Goal: Task Accomplishment & Management: Manage account settings

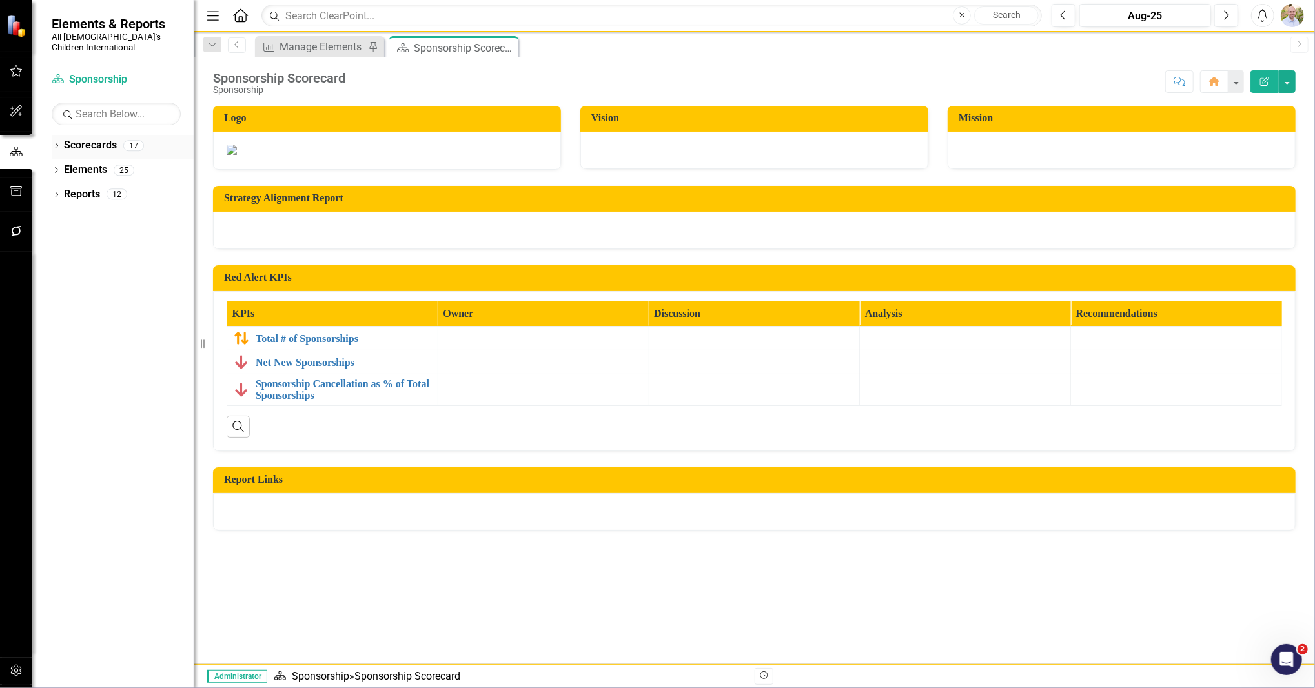
click at [60, 143] on icon "Dropdown" at bounding box center [56, 146] width 9 height 7
click at [61, 165] on div "Dropdown" at bounding box center [63, 170] width 10 height 11
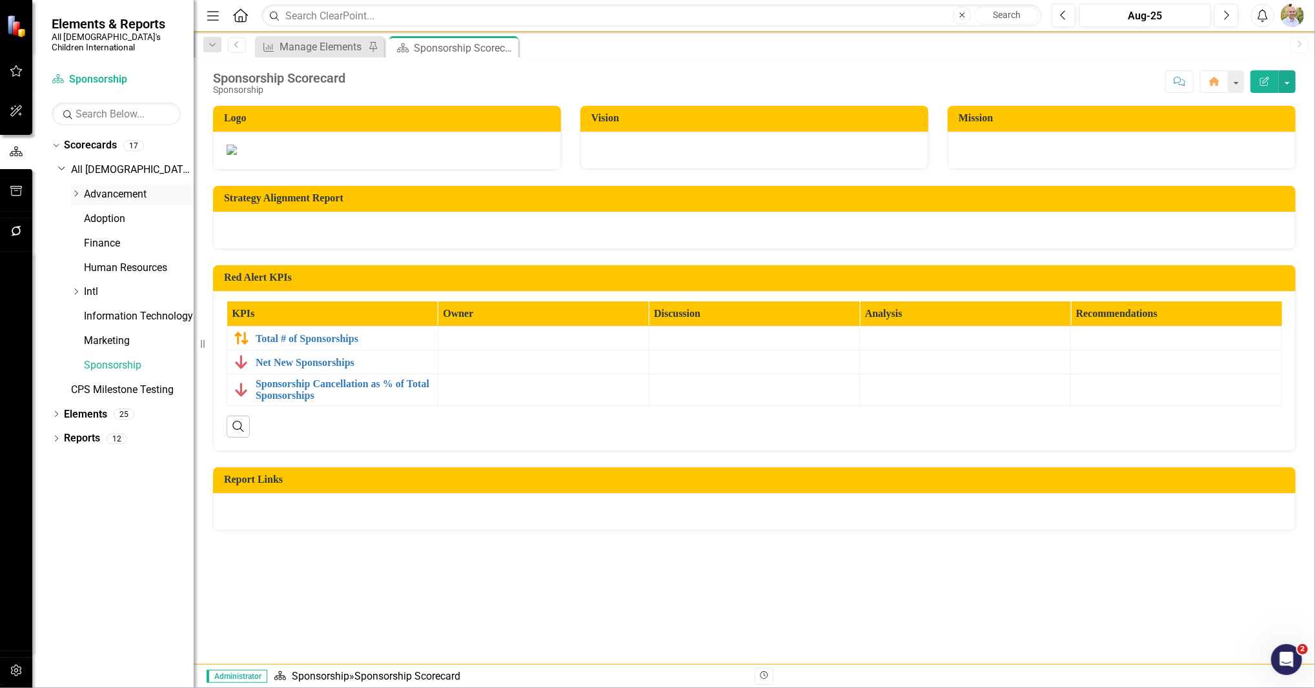
click at [77, 189] on div "Dropdown" at bounding box center [76, 194] width 10 height 11
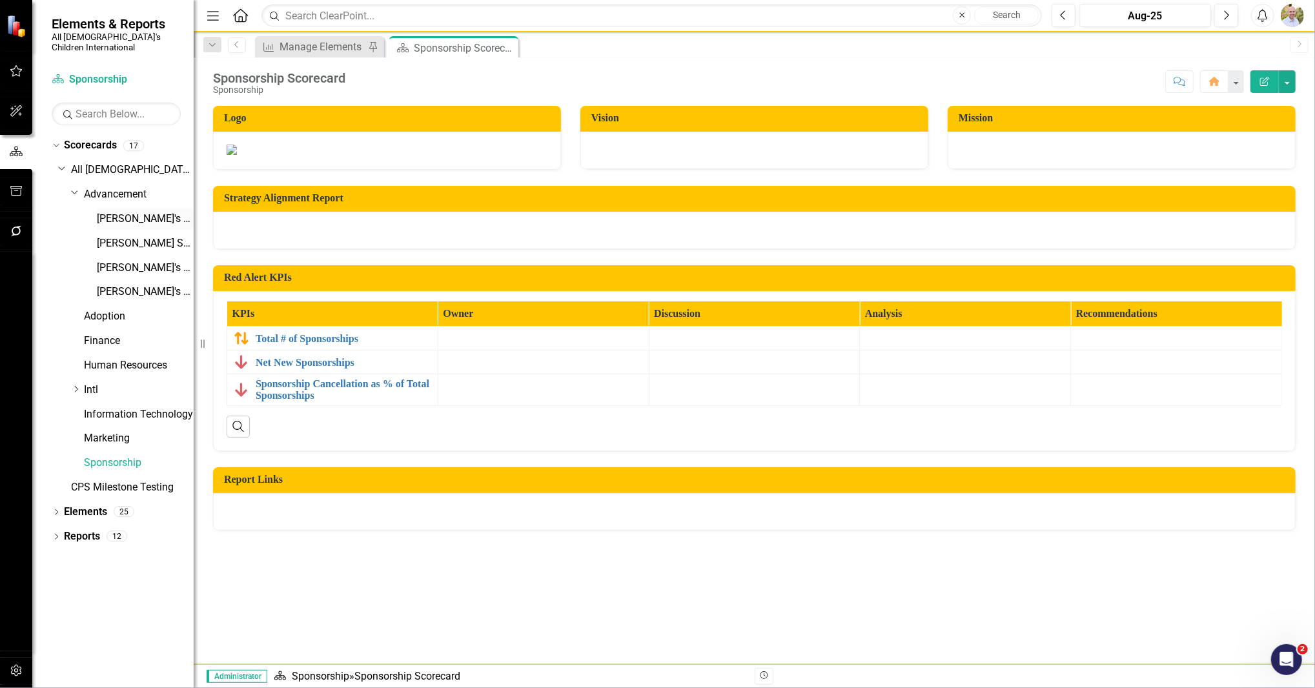
click at [108, 212] on link "[PERSON_NAME]'s Scorecard" at bounding box center [145, 219] width 97 height 15
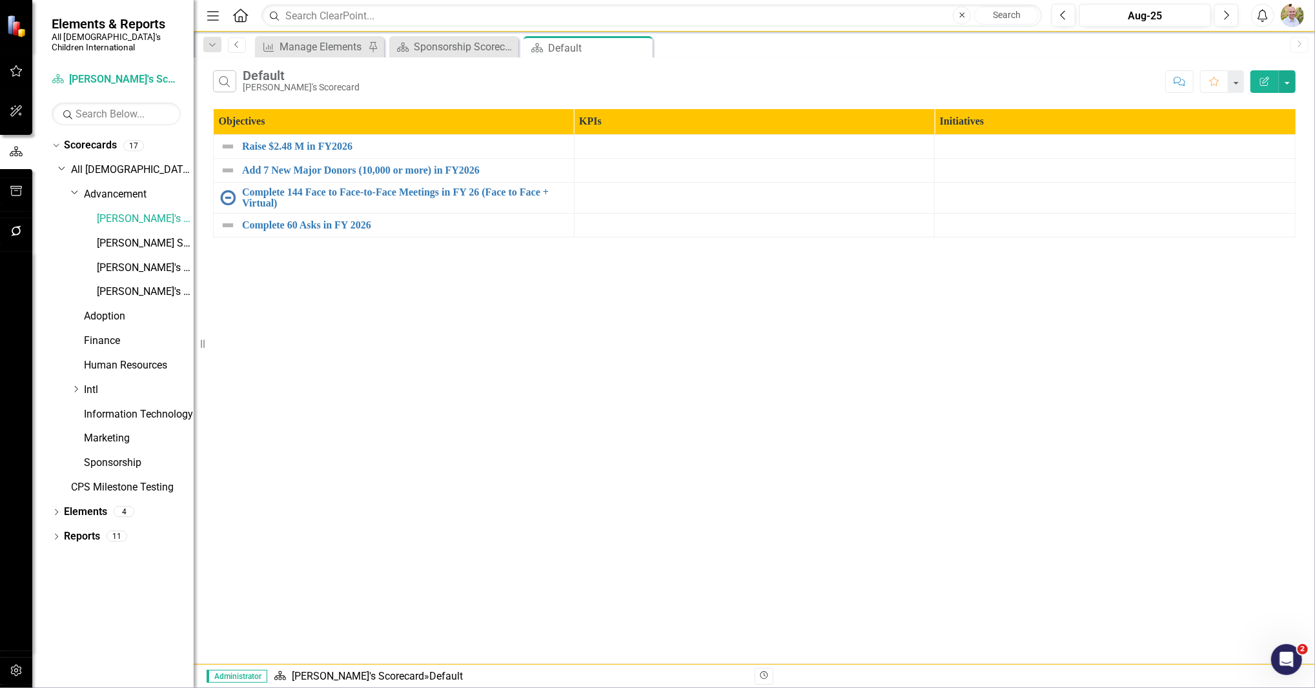
click at [236, 43] on icon at bounding box center [235, 44] width 3 height 6
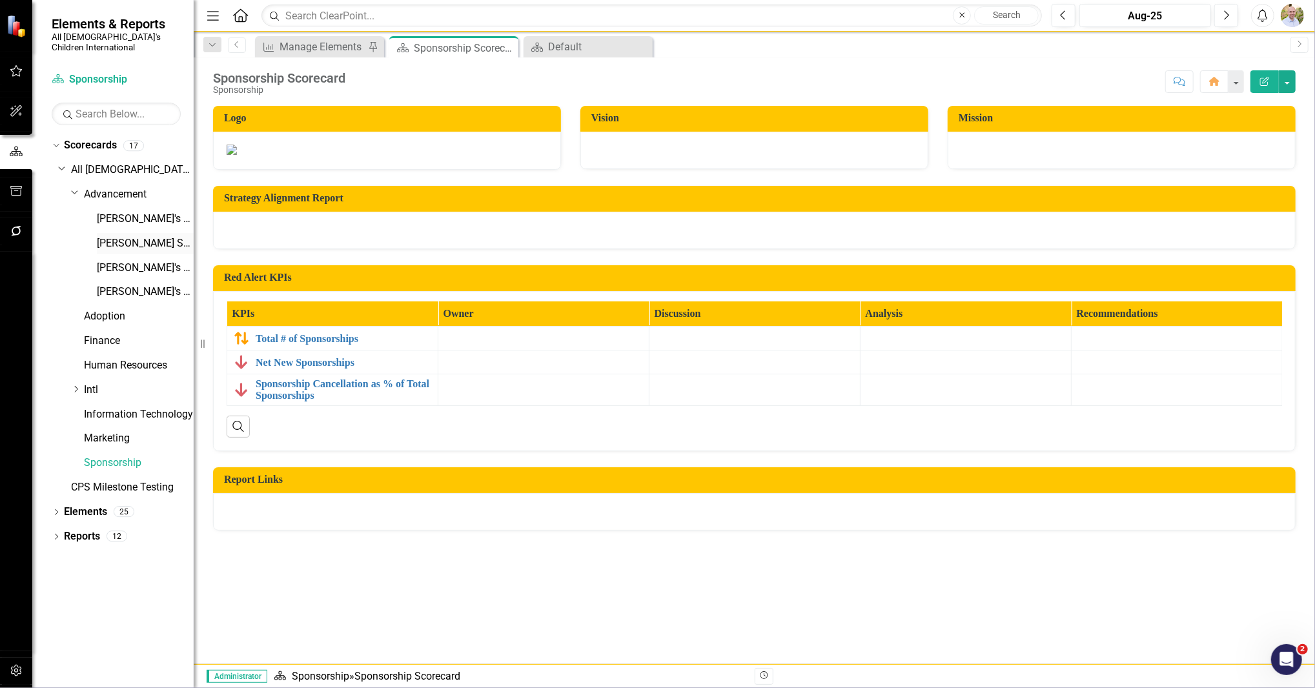
click at [125, 236] on link "[PERSON_NAME] Scorecard" at bounding box center [145, 243] width 97 height 15
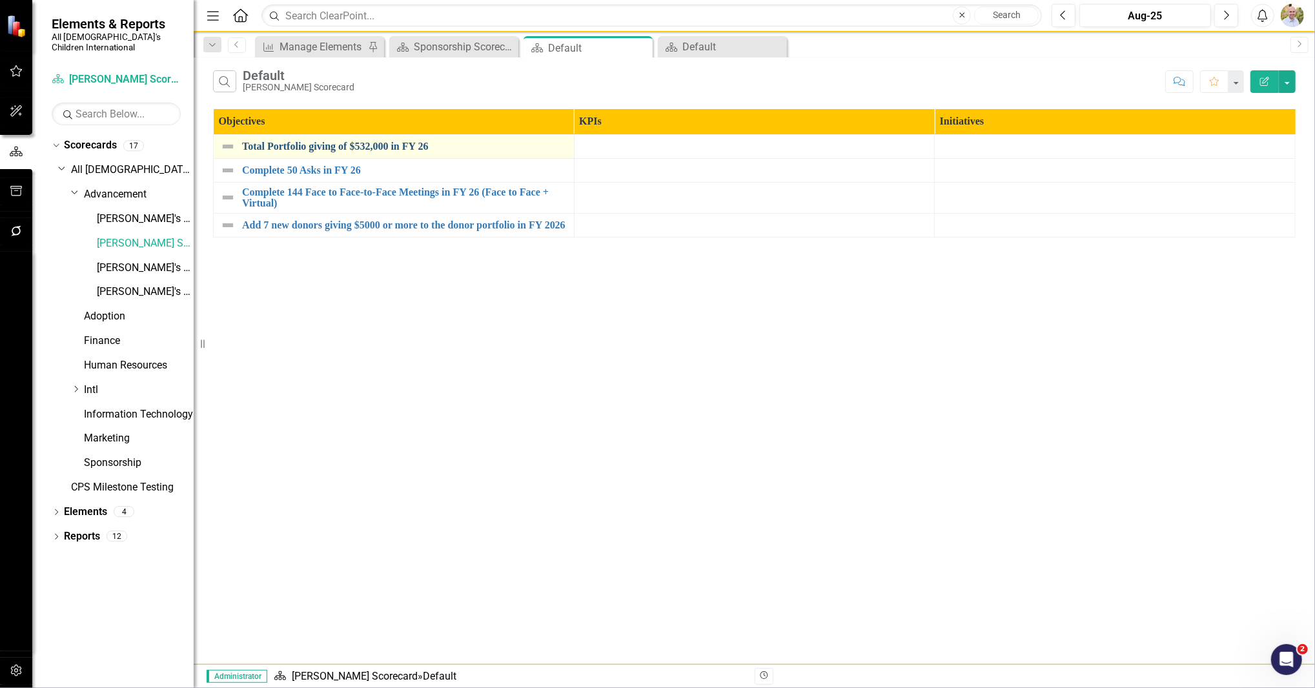
click at [321, 149] on link "Total Portfolio giving of $532,000 in FY 26" at bounding box center [404, 147] width 325 height 12
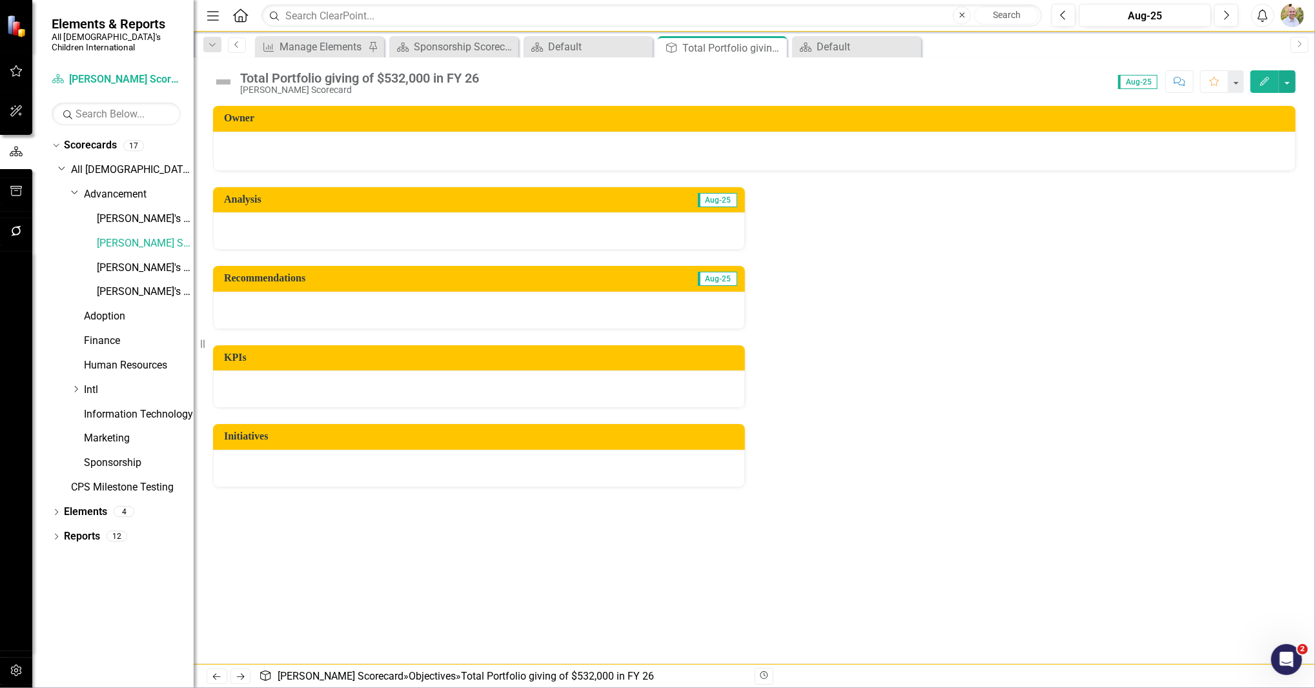
click at [236, 46] on icon "Previous" at bounding box center [237, 45] width 10 height 8
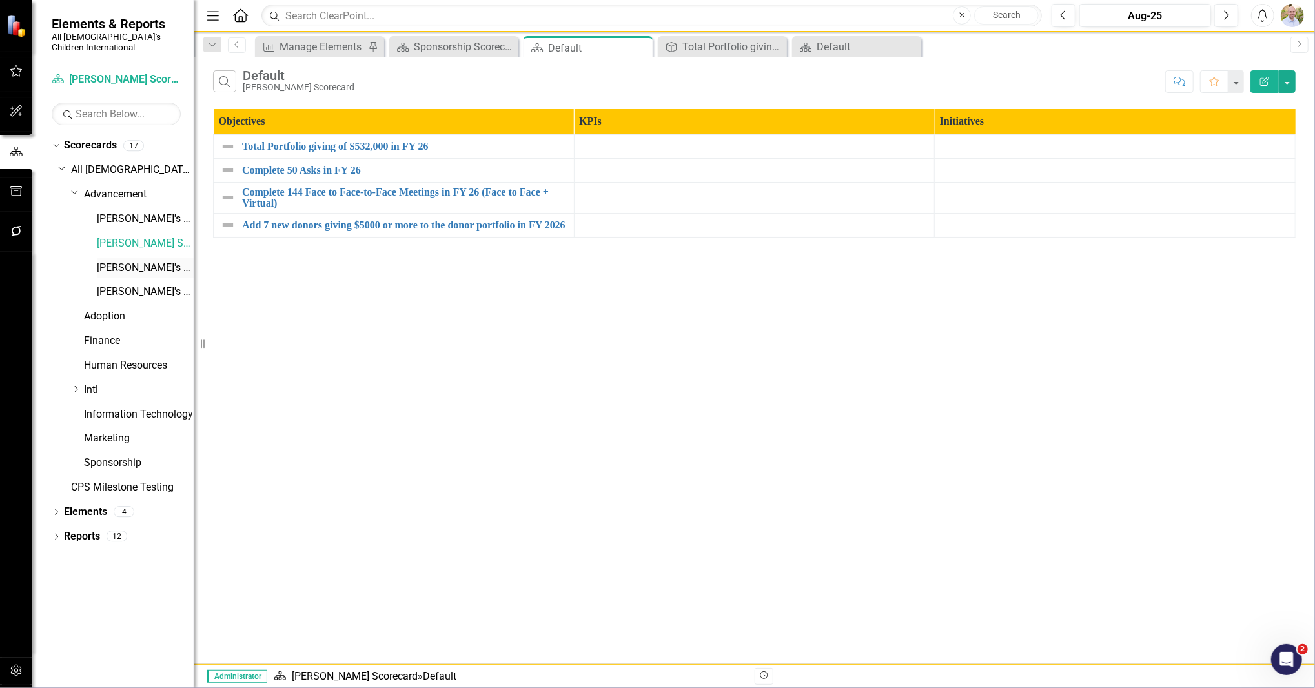
click at [118, 261] on link "[PERSON_NAME]'s Scorecard" at bounding box center [145, 268] width 97 height 15
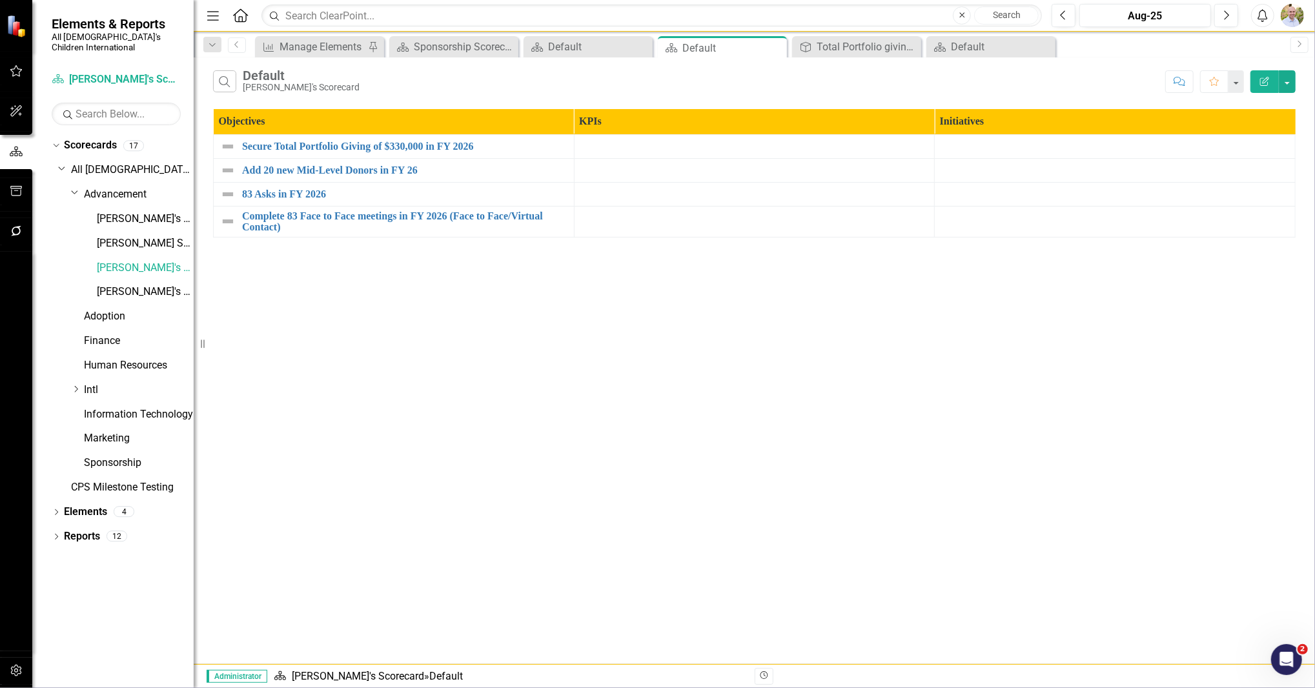
click at [258, 283] on div "Search Default [PERSON_NAME]'s Scorecard Comment Favorite Edit Report Objective…" at bounding box center [755, 360] width 1122 height 607
click at [116, 287] on link "[PERSON_NAME]'s Scorecard" at bounding box center [145, 292] width 97 height 15
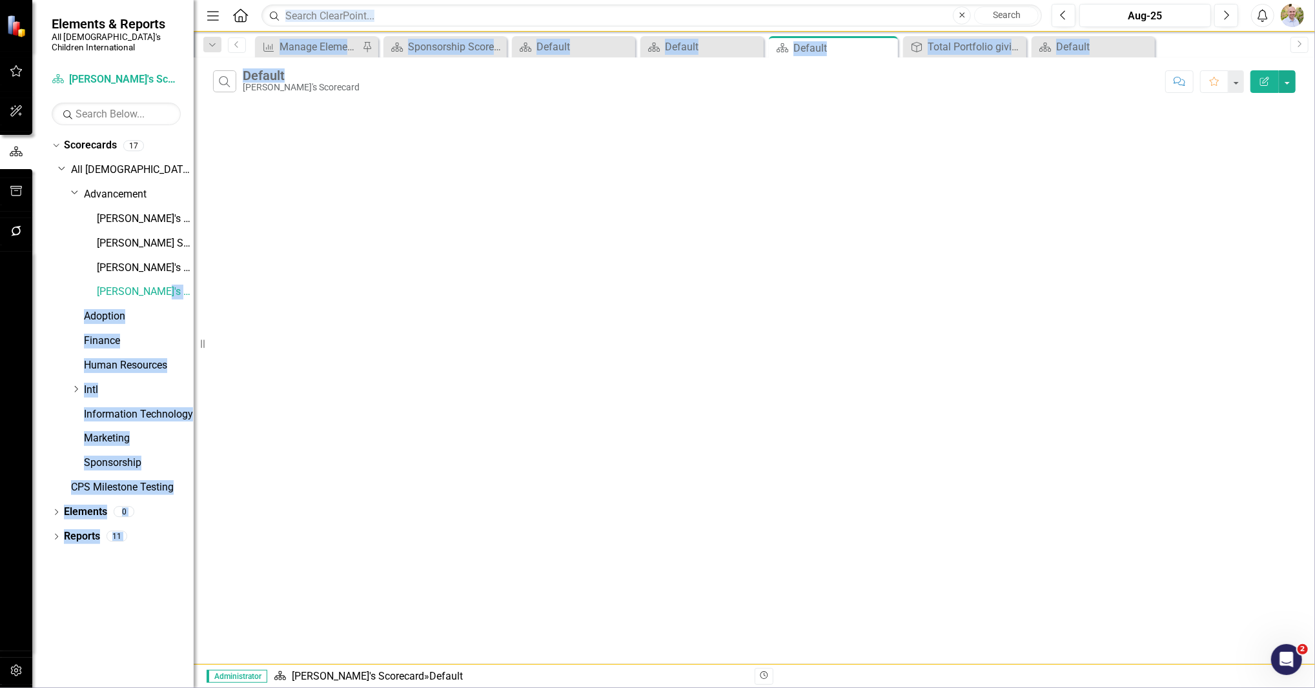
drag, startPoint x: 148, startPoint y: 271, endPoint x: 859, endPoint y: 86, distance: 734.6
click at [653, 86] on div "Elements & Reports All God's Children International Scorecard [PERSON_NAME]'s S…" at bounding box center [657, 344] width 1315 height 688
click at [653, 80] on icon "Edit Report" at bounding box center [1265, 81] width 12 height 9
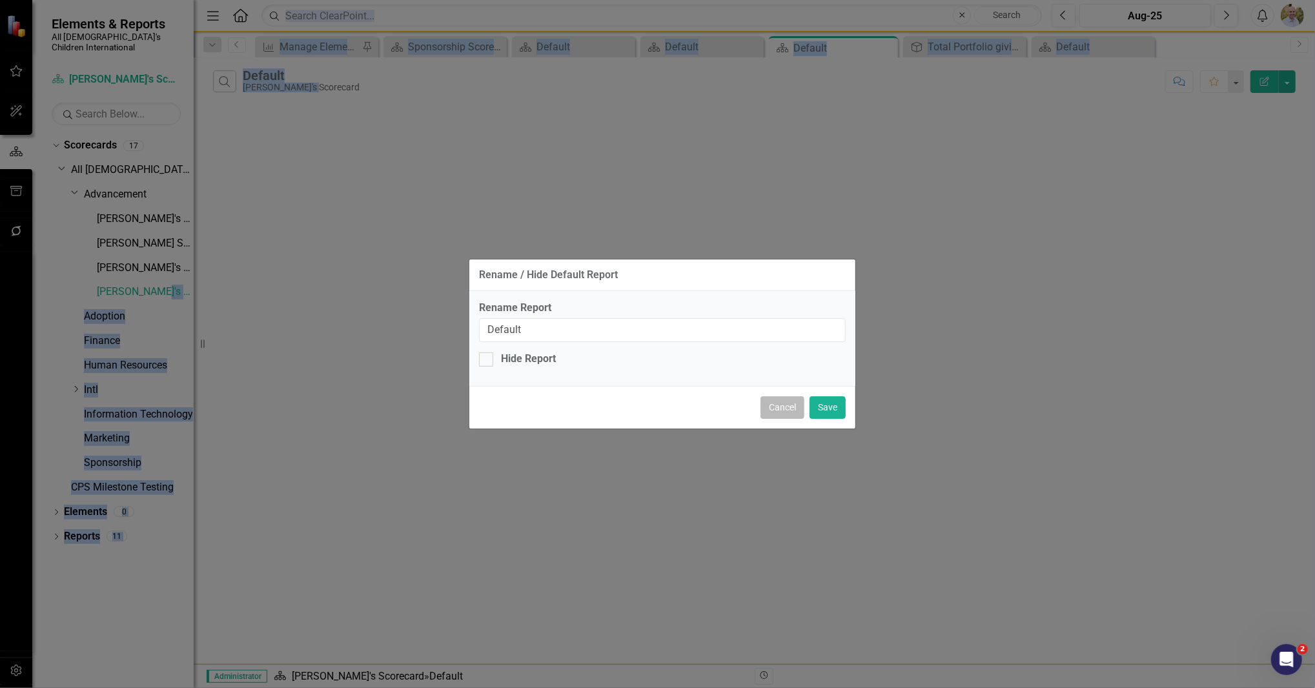
click at [653, 407] on button "Cancel" at bounding box center [783, 408] width 44 height 23
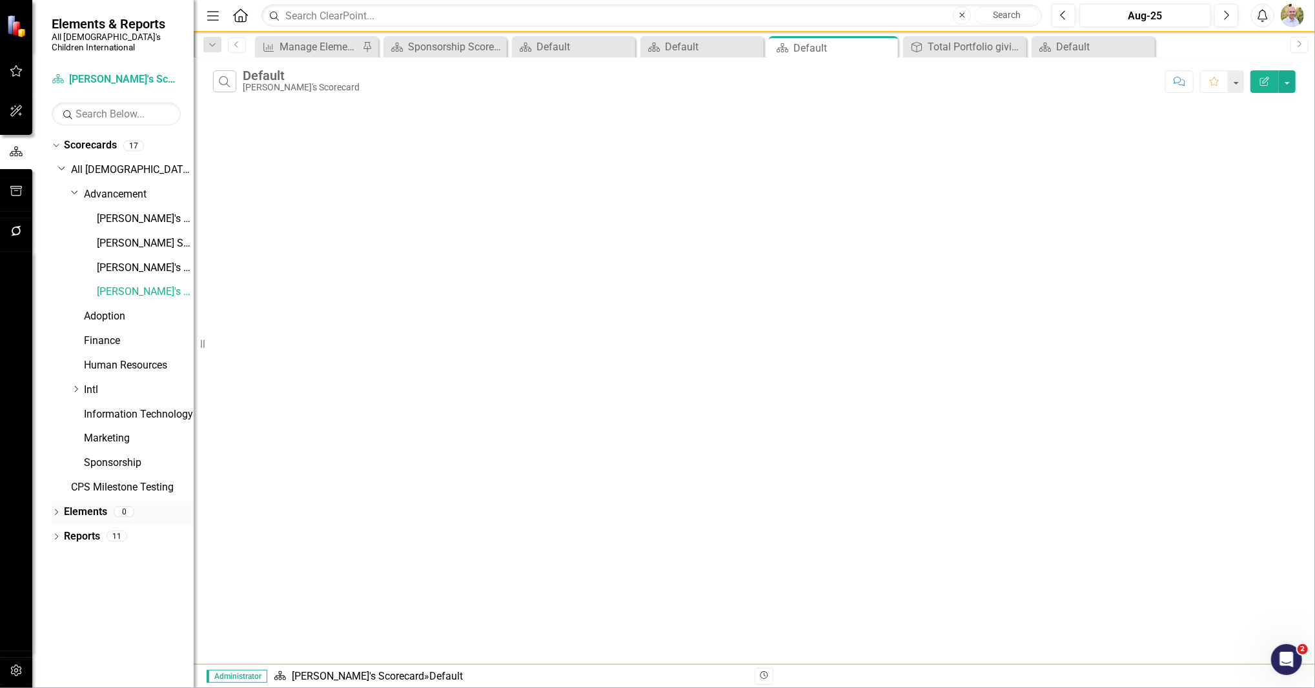
click at [81, 506] on link "Elements" at bounding box center [85, 512] width 43 height 15
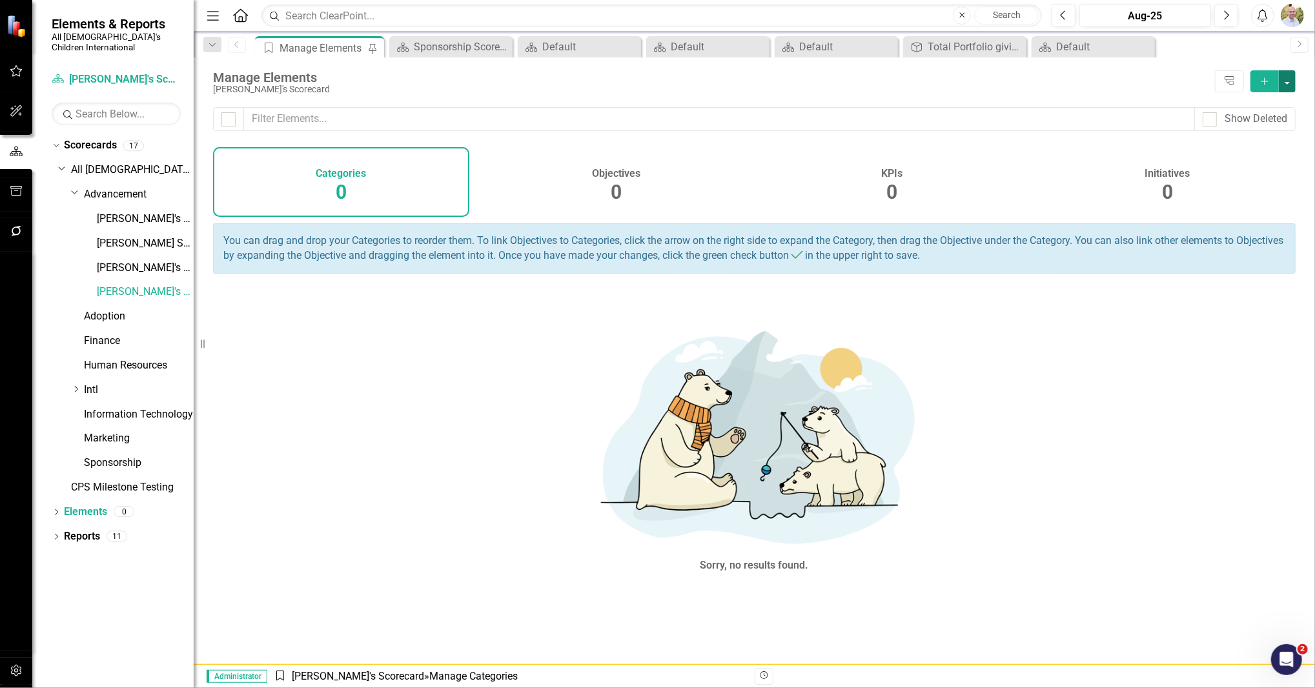
click at [653, 80] on button "button" at bounding box center [1287, 81] width 17 height 22
click at [653, 126] on link "Add Add Element" at bounding box center [1244, 129] width 102 height 24
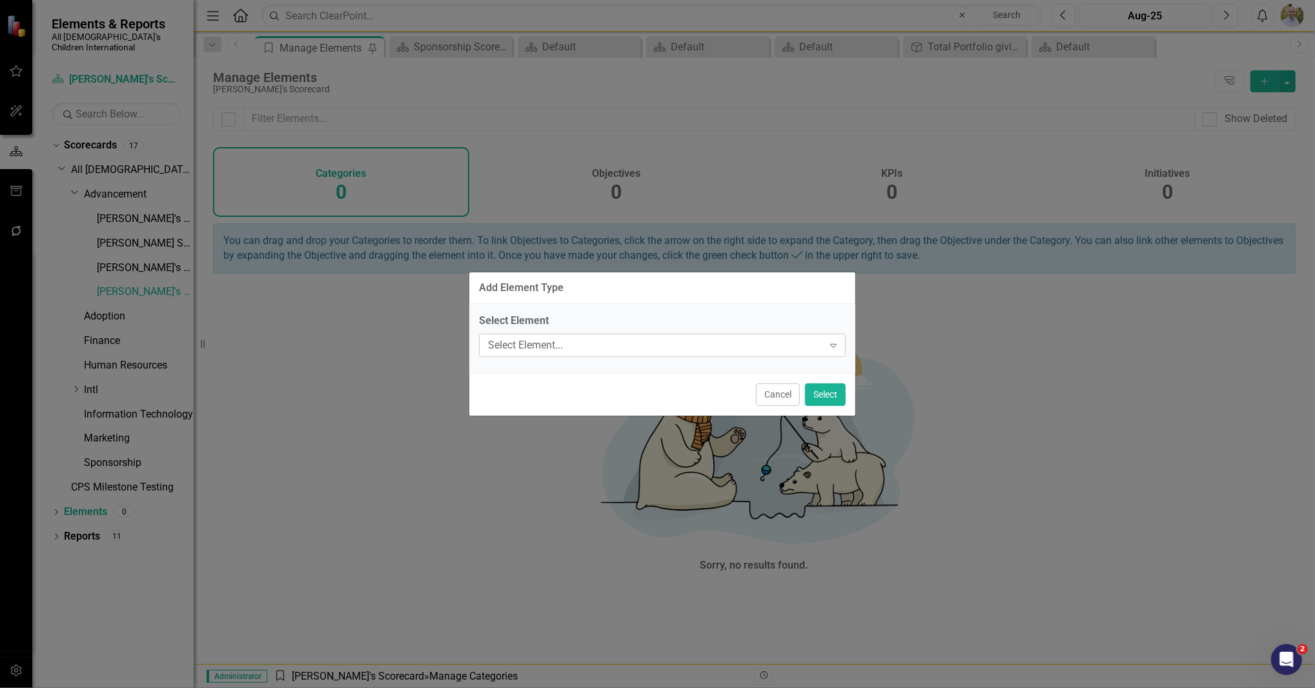
click at [593, 342] on div "Select Element..." at bounding box center [655, 345] width 335 height 15
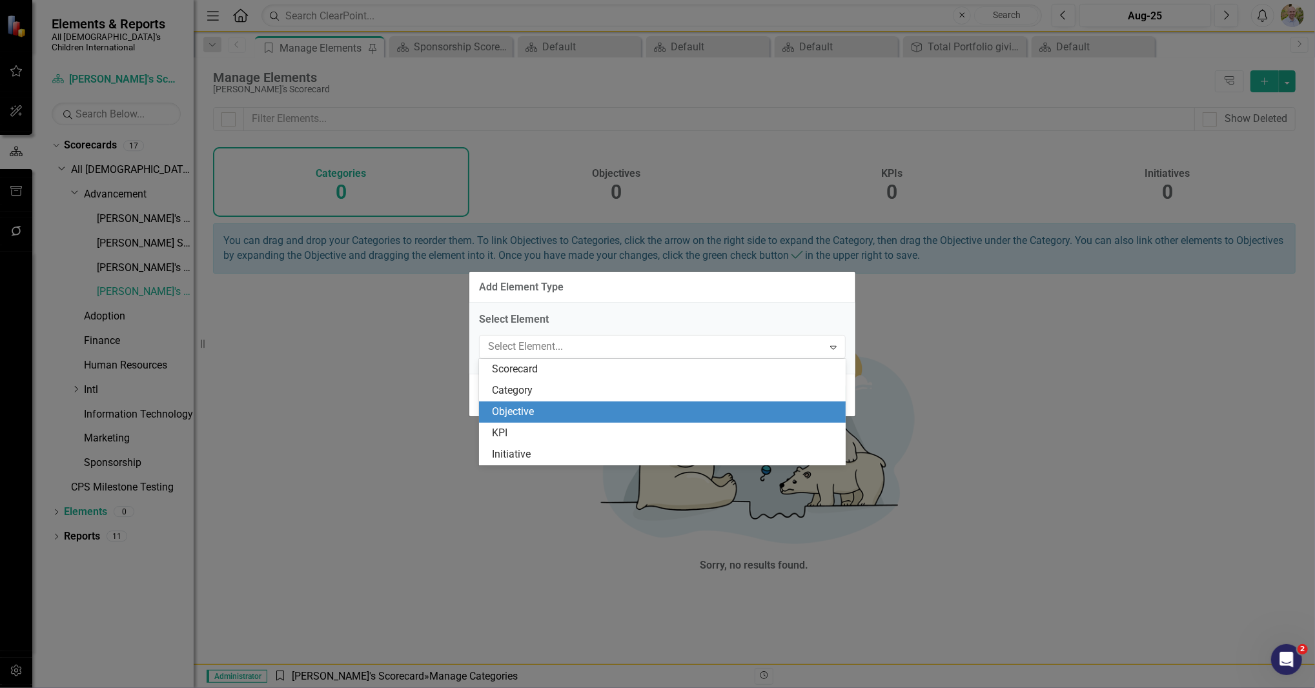
click at [552, 413] on div "Objective" at bounding box center [665, 412] width 346 height 15
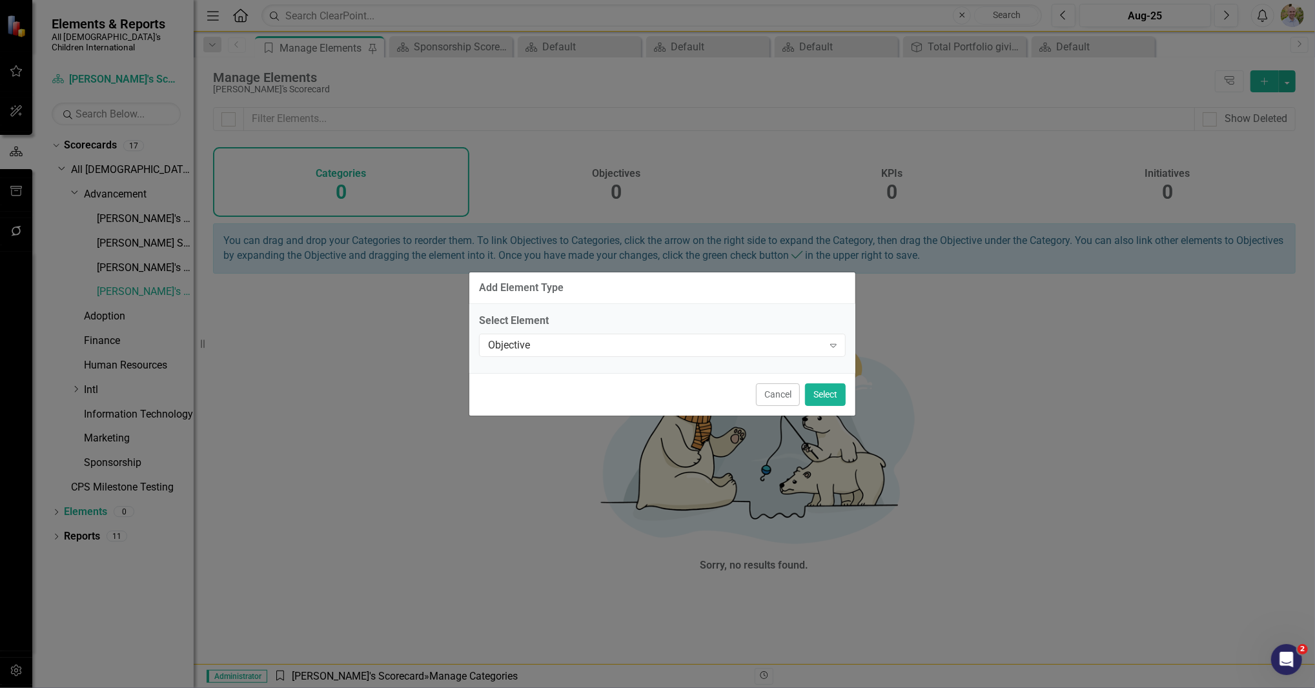
click at [653, 395] on div "Cancel Select" at bounding box center [662, 394] width 386 height 43
click at [653, 395] on button "Select" at bounding box center [825, 395] width 41 height 23
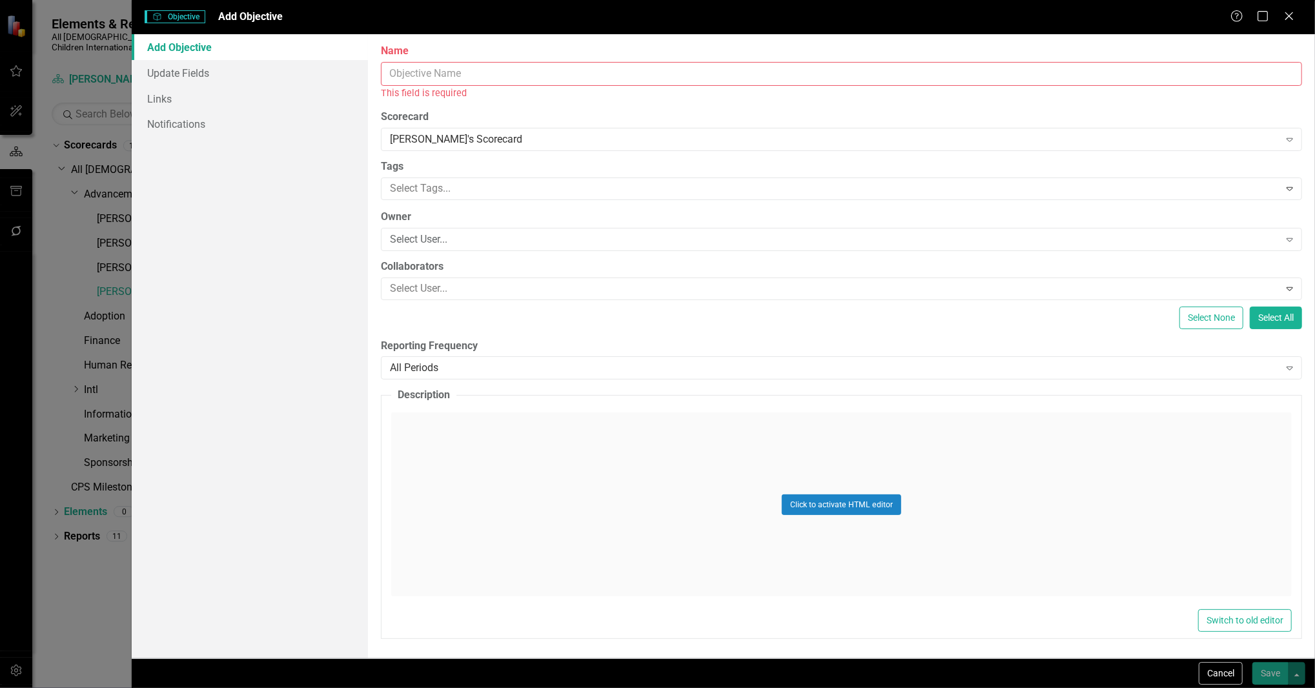
click at [562, 71] on input "Name" at bounding box center [842, 74] width 922 height 24
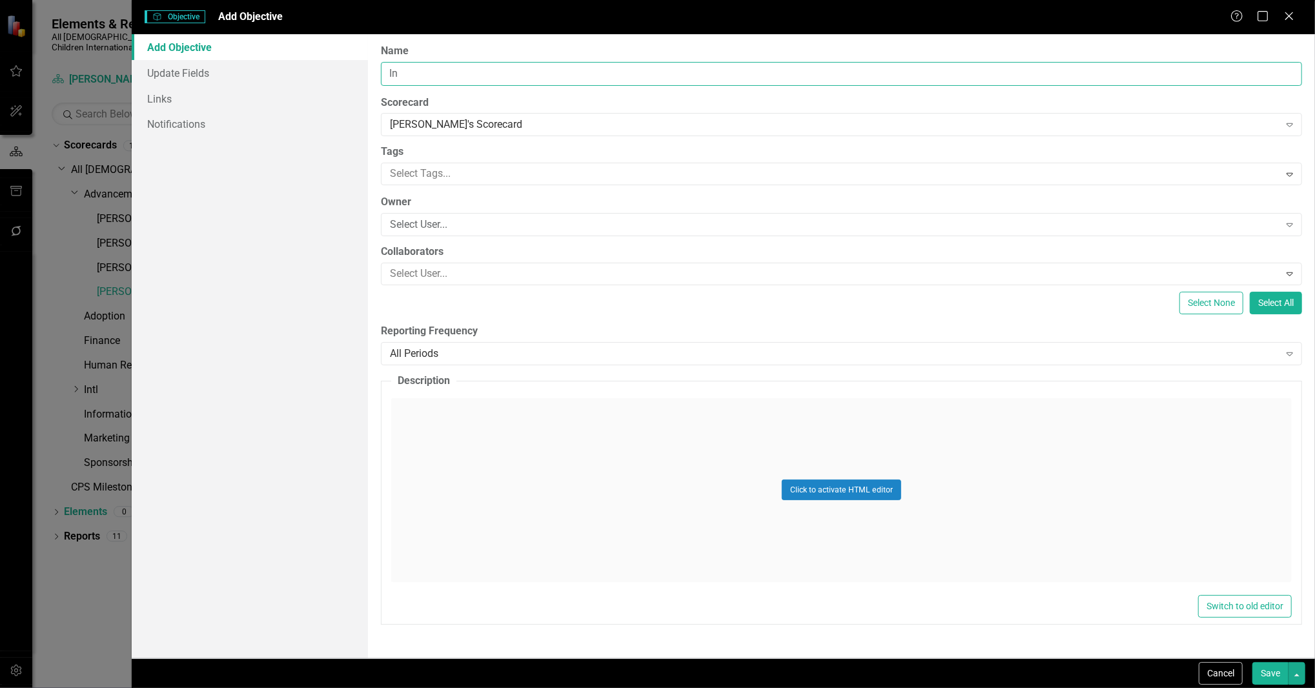
type input "I"
type input "Add 300 new sponsors in FY 2026"
click at [593, 227] on div "Select User..." at bounding box center [834, 225] width 889 height 15
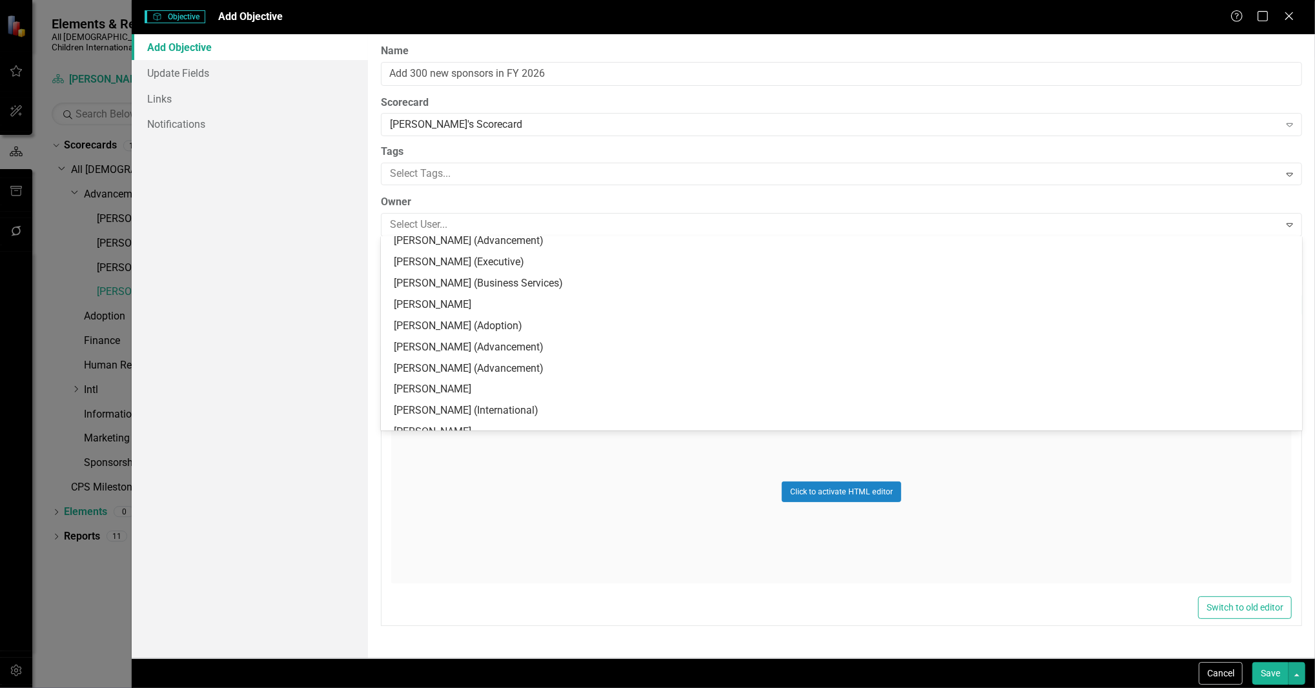
scroll to position [241, 0]
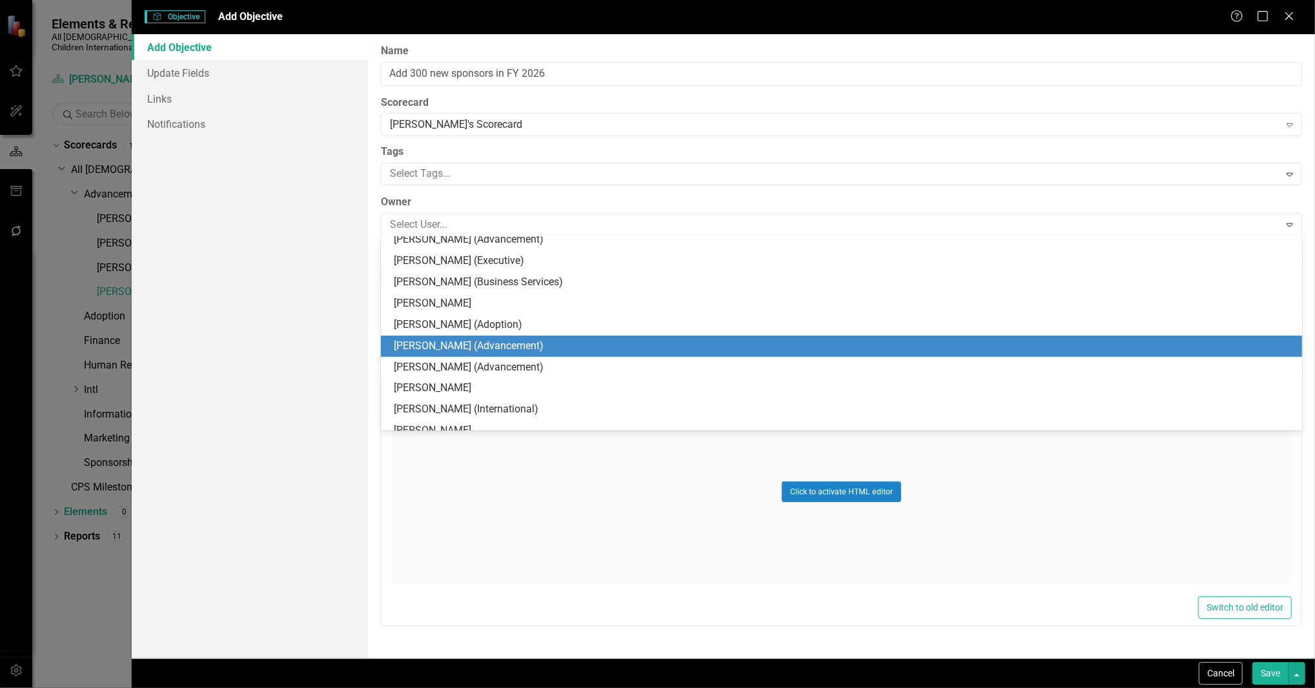
click at [582, 341] on div "[PERSON_NAME] (Advancement)" at bounding box center [844, 346] width 901 height 15
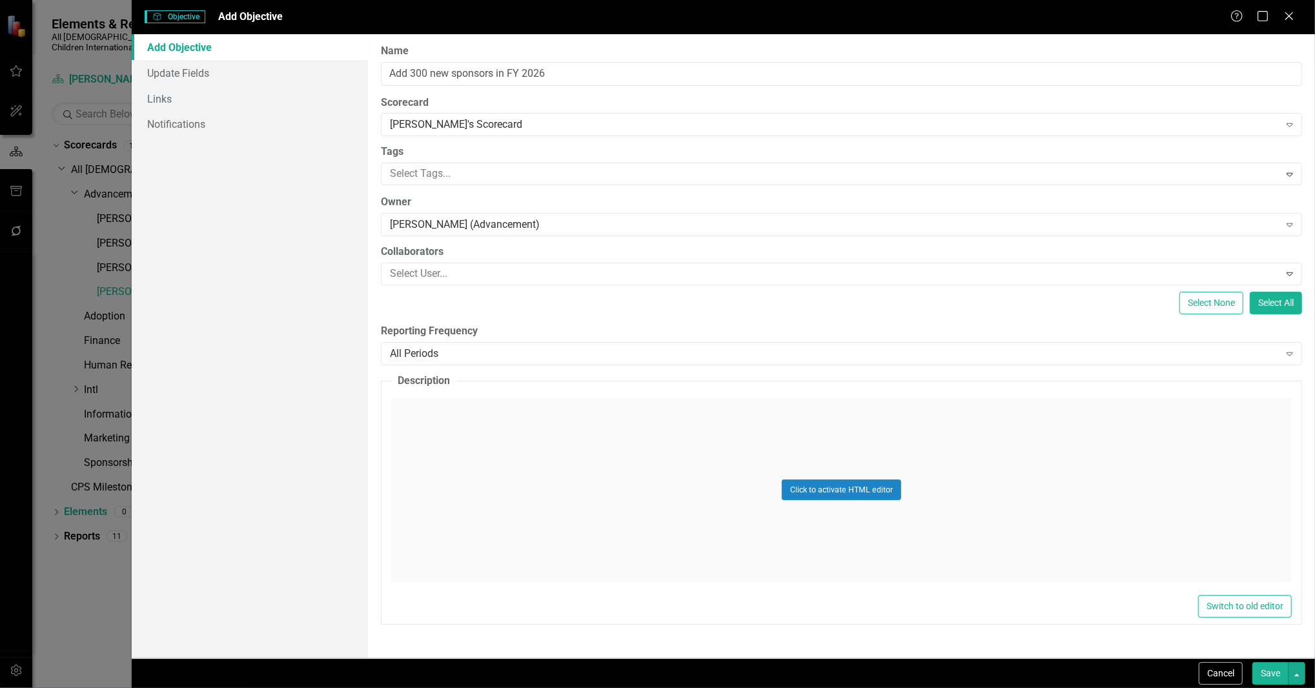
click at [653, 675] on button "Save" at bounding box center [1271, 674] width 36 height 23
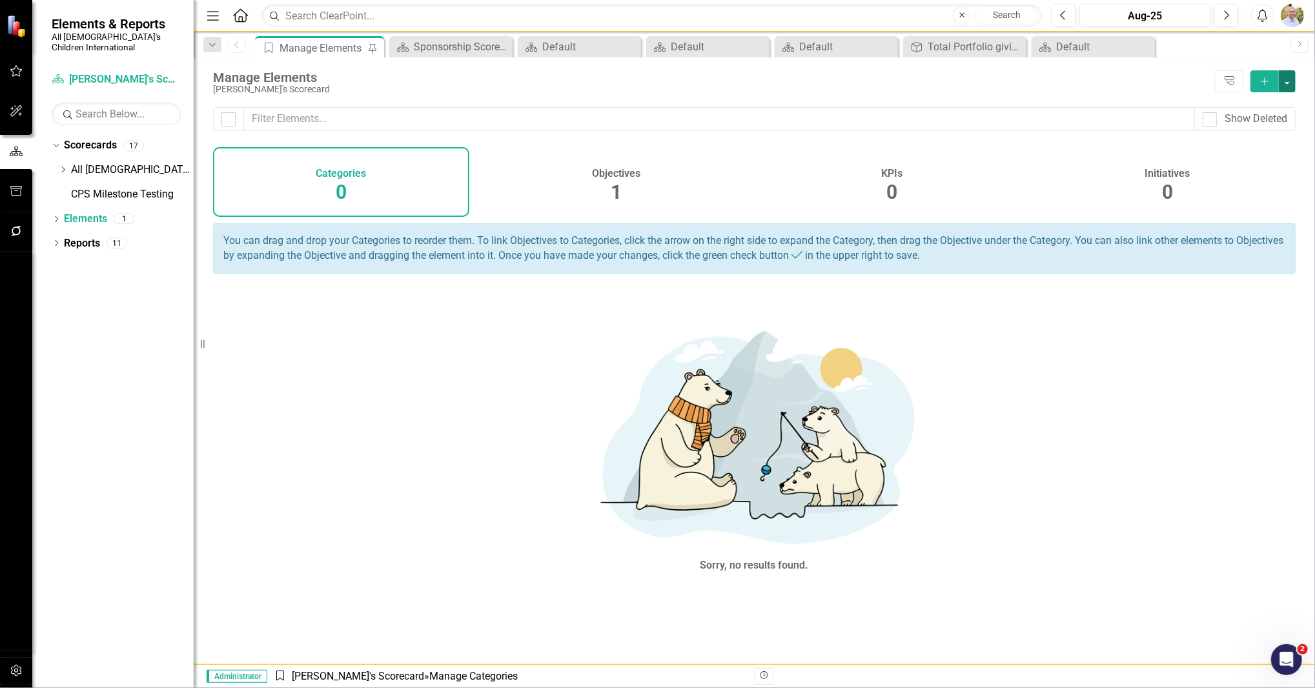
click at [653, 81] on button "button" at bounding box center [1287, 81] width 17 height 22
click at [653, 132] on link "Add Add Element" at bounding box center [1244, 129] width 102 height 24
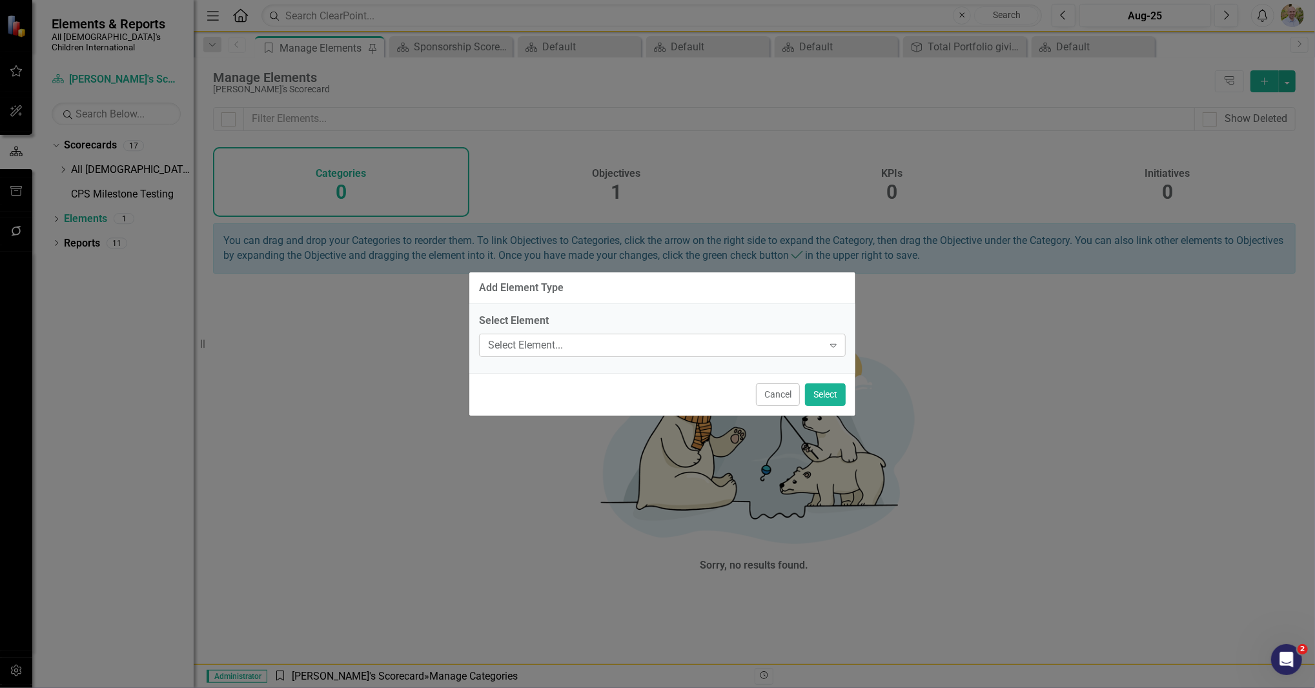
click at [653, 354] on div "Select Element... Expand" at bounding box center [662, 345] width 367 height 23
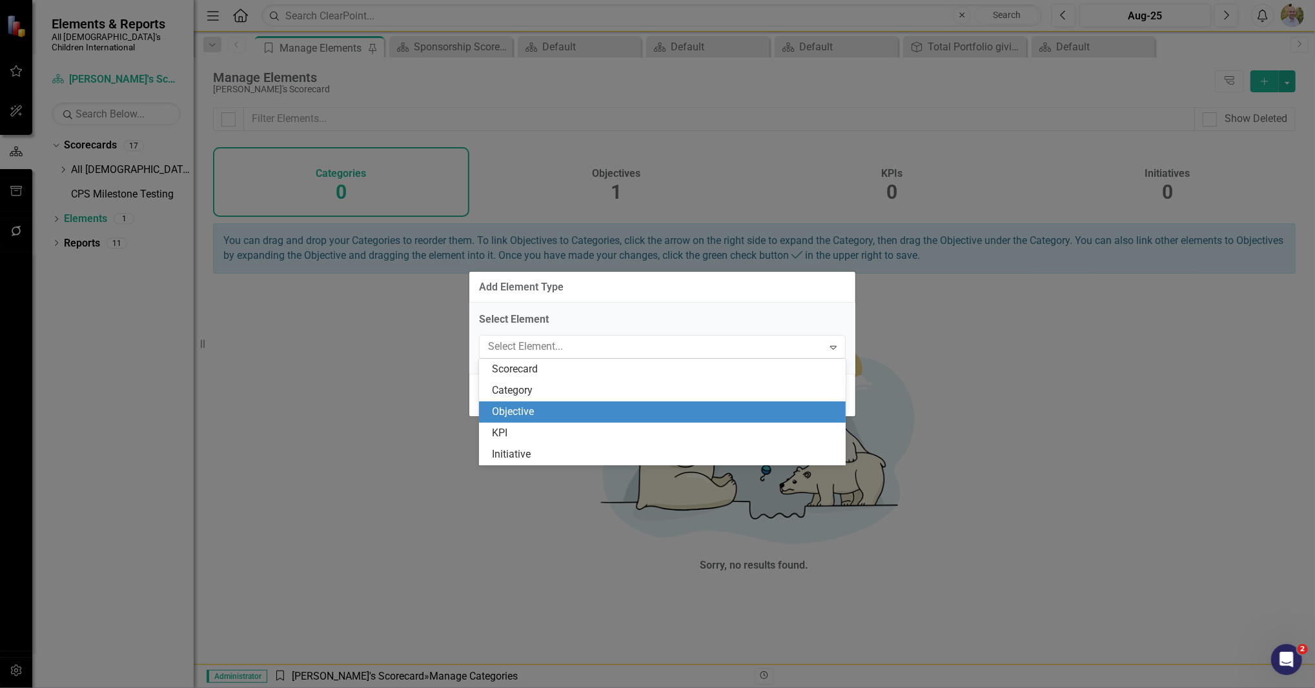
click at [653, 410] on div "Objective" at bounding box center [665, 412] width 346 height 15
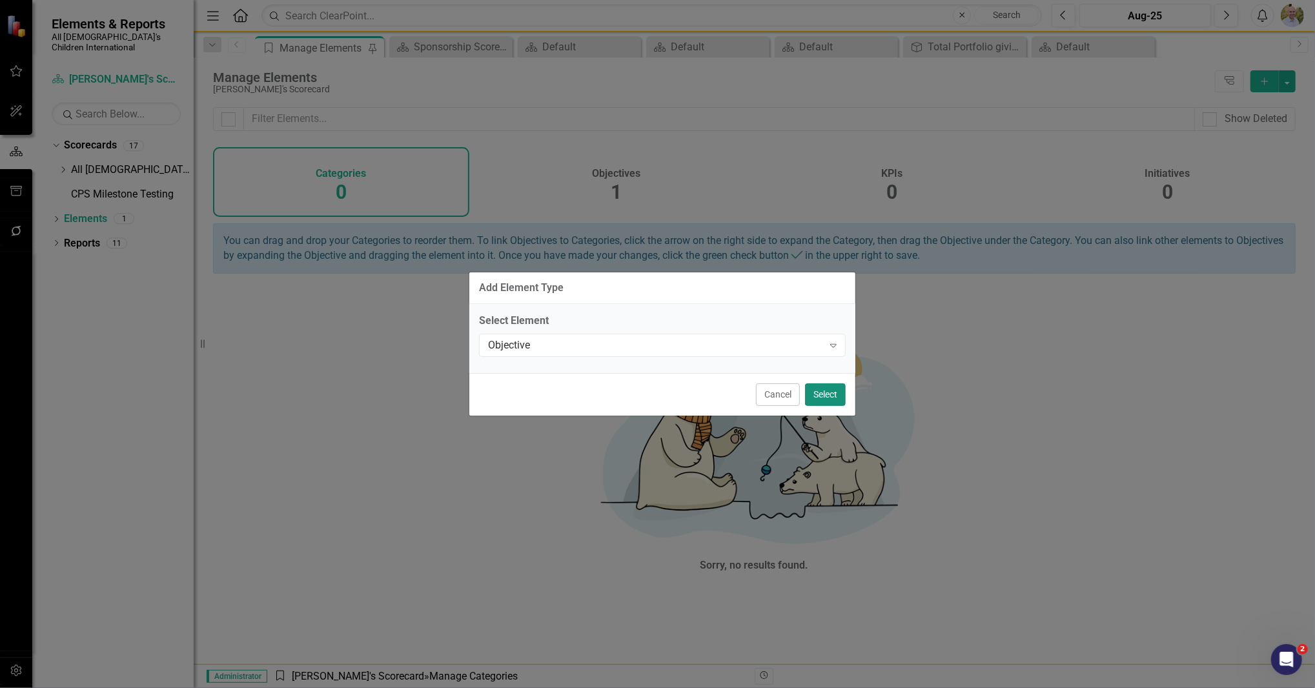
click at [653, 397] on button "Select" at bounding box center [825, 395] width 41 height 23
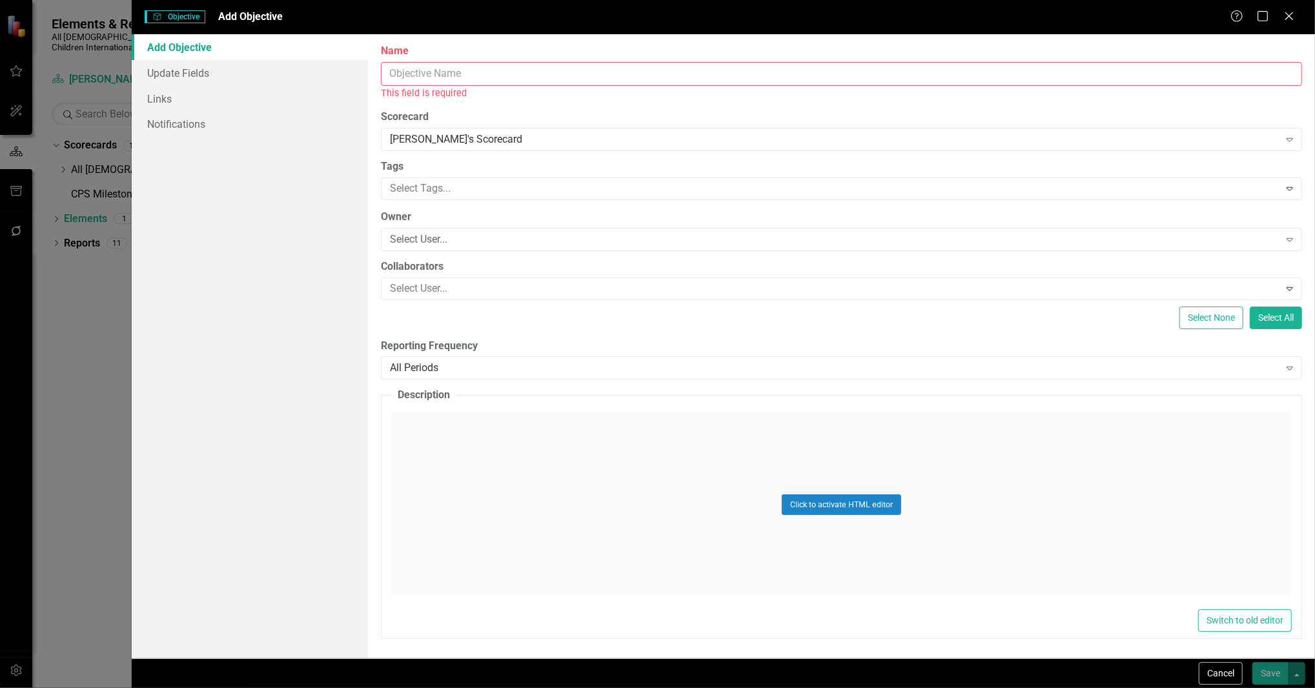
click at [486, 68] on input "Name" at bounding box center [842, 74] width 922 height 24
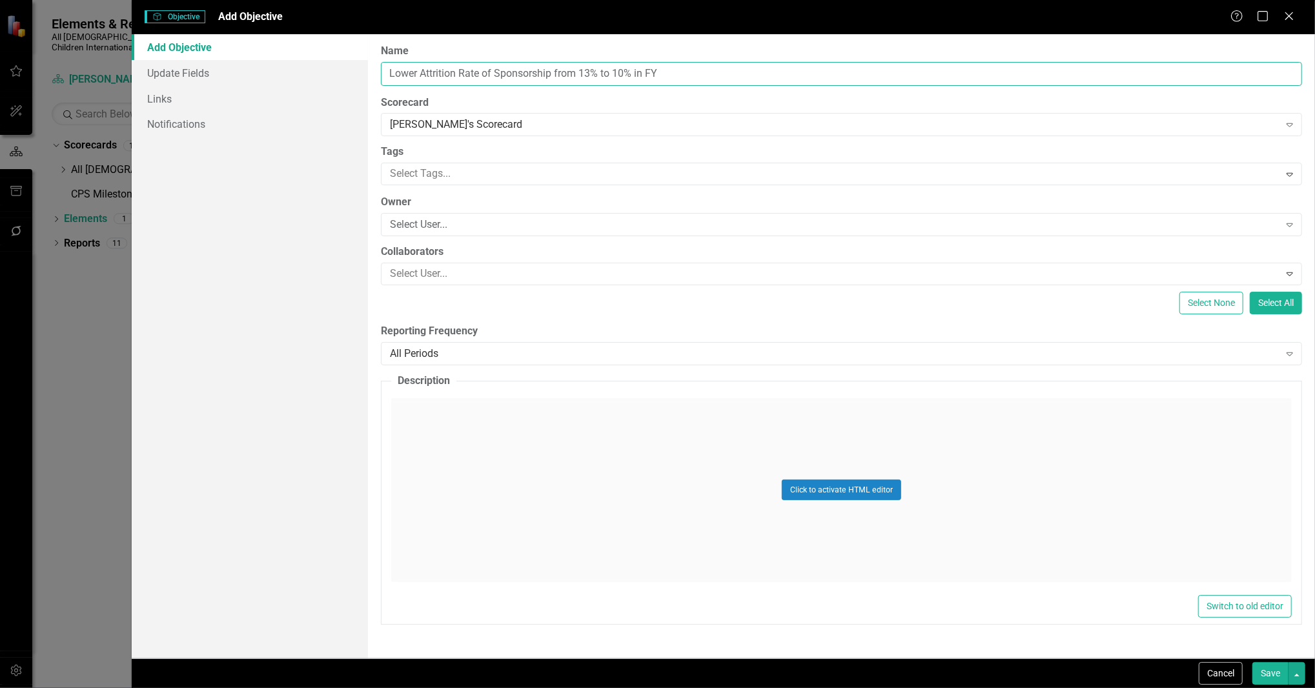
type input "Lower Attrition Rate of Sponsorship from 13% to 10% in FY"
type input "22"
click at [653, 76] on input "Lower Attrition Rate of Sponsorship from 13% to 10% in FY" at bounding box center [842, 74] width 922 height 24
type input "Lower Attrition Rate of Sponsorship from 13% to 10% in FY 2026"
click at [329, 380] on div "Add Objective Update Fields Links Notifications" at bounding box center [250, 346] width 237 height 624
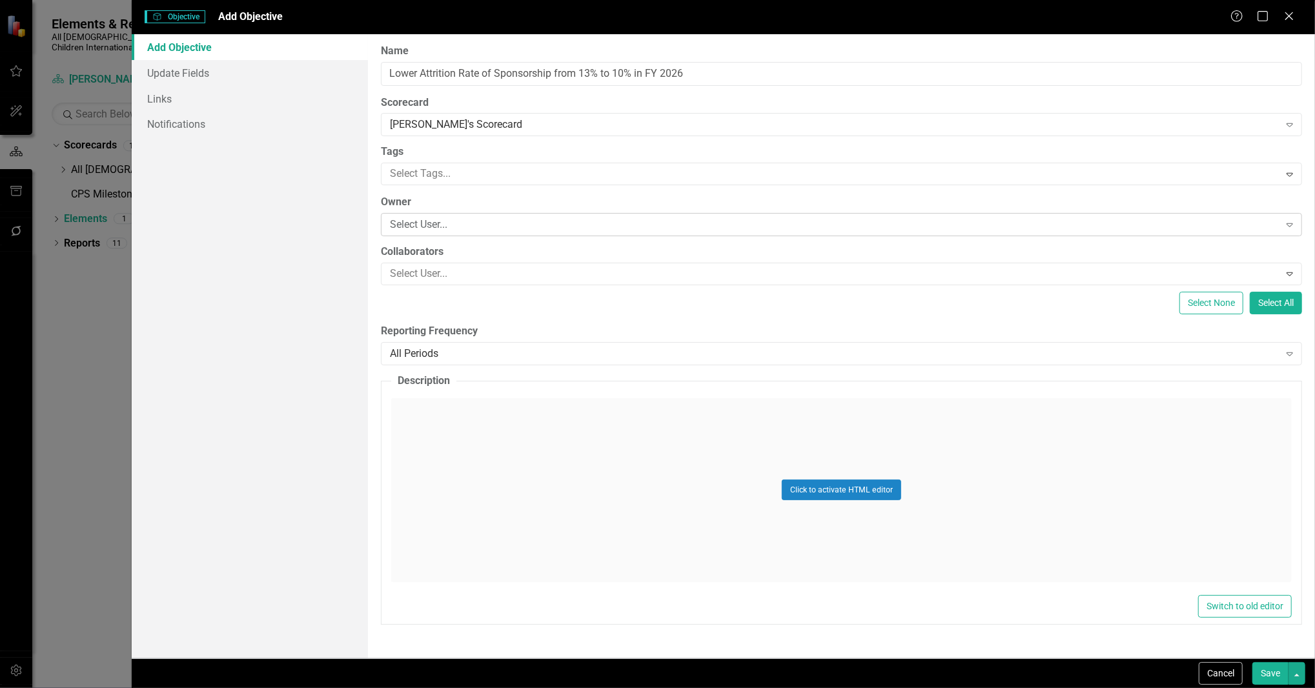
click at [653, 220] on div "Select User..." at bounding box center [834, 225] width 889 height 15
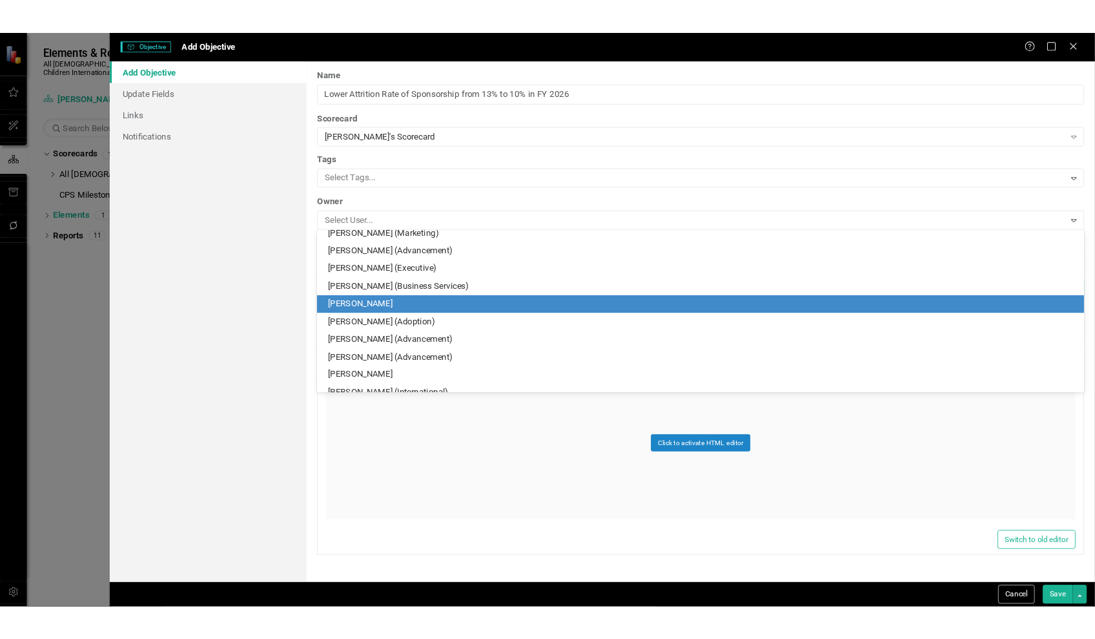
scroll to position [220, 0]
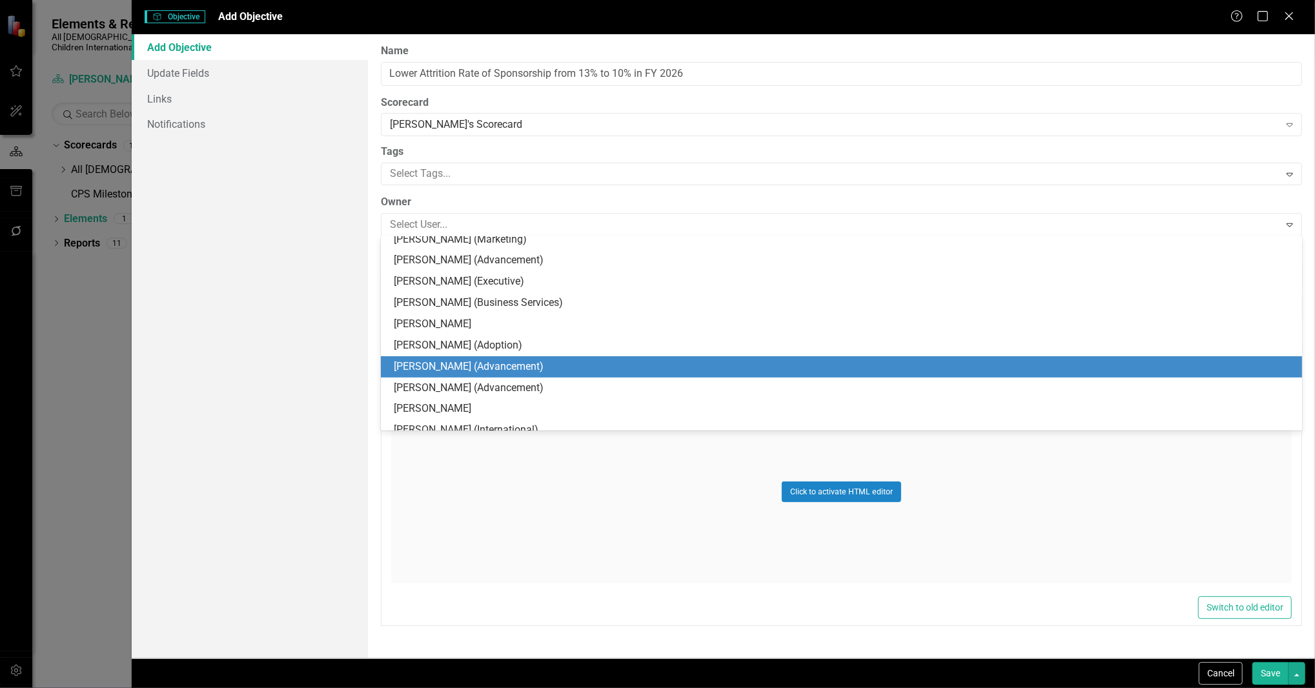
click at [649, 368] on div "[PERSON_NAME] (Advancement)" at bounding box center [844, 367] width 901 height 15
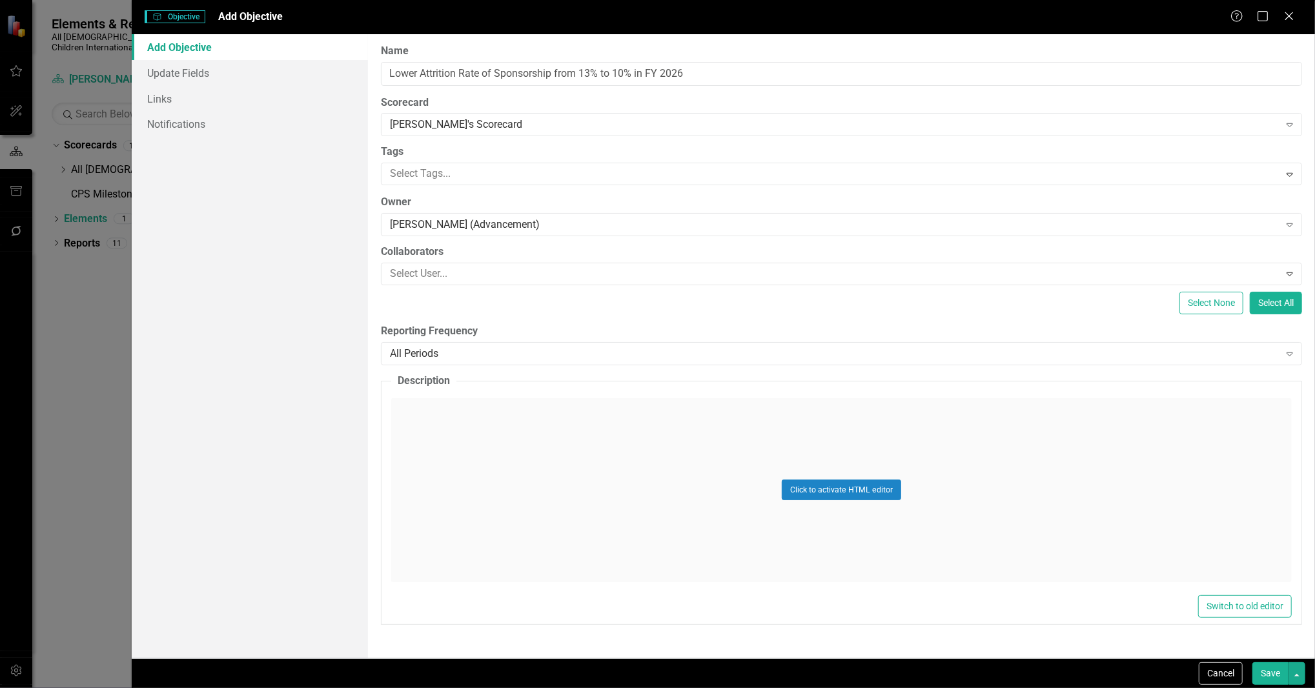
click at [653, 672] on button "Save" at bounding box center [1271, 674] width 36 height 23
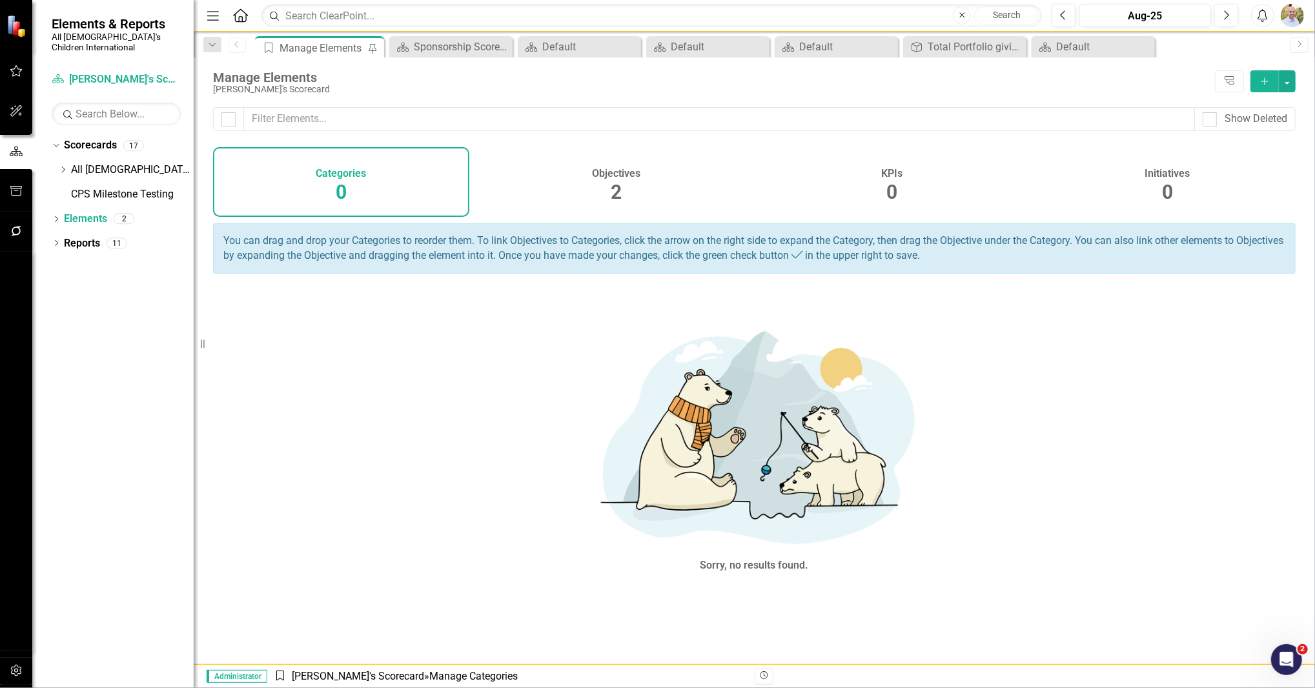
click at [653, 672] on div "Revision History" at bounding box center [1303, 676] width 1096 height 17
click at [653, 70] on button "button" at bounding box center [1287, 81] width 17 height 22
click at [556, 448] on div "Sorry, no results found." at bounding box center [754, 447] width 1083 height 321
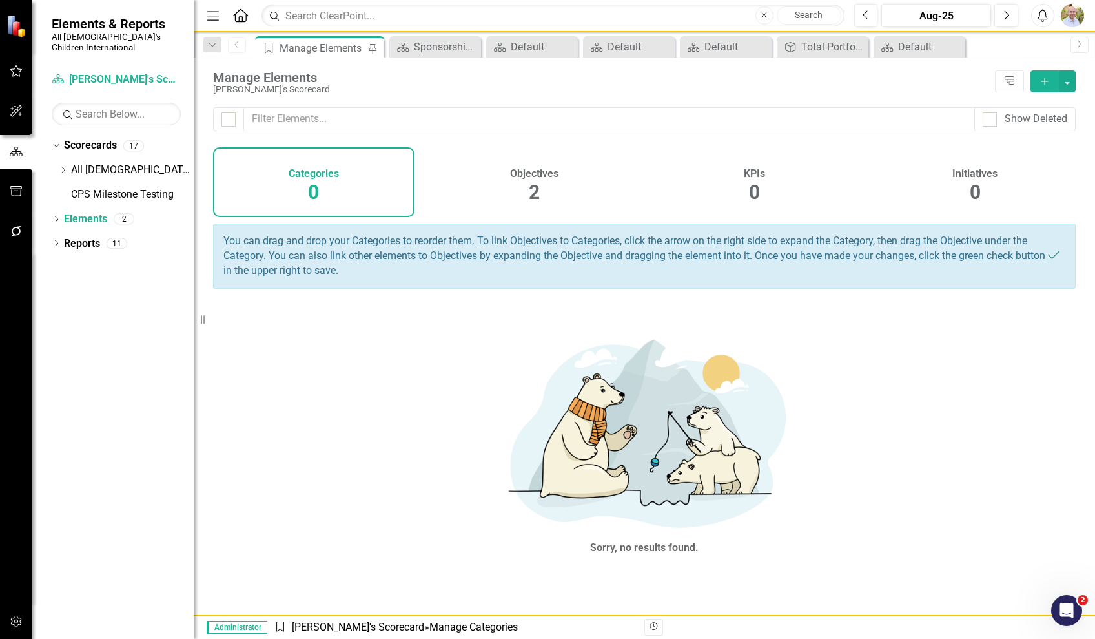
click at [462, 242] on div "You can drag and drop your Categories to reorder them. To link Objectives to Ca…" at bounding box center [644, 255] width 863 height 65
